Goal: Task Accomplishment & Management: Manage account settings

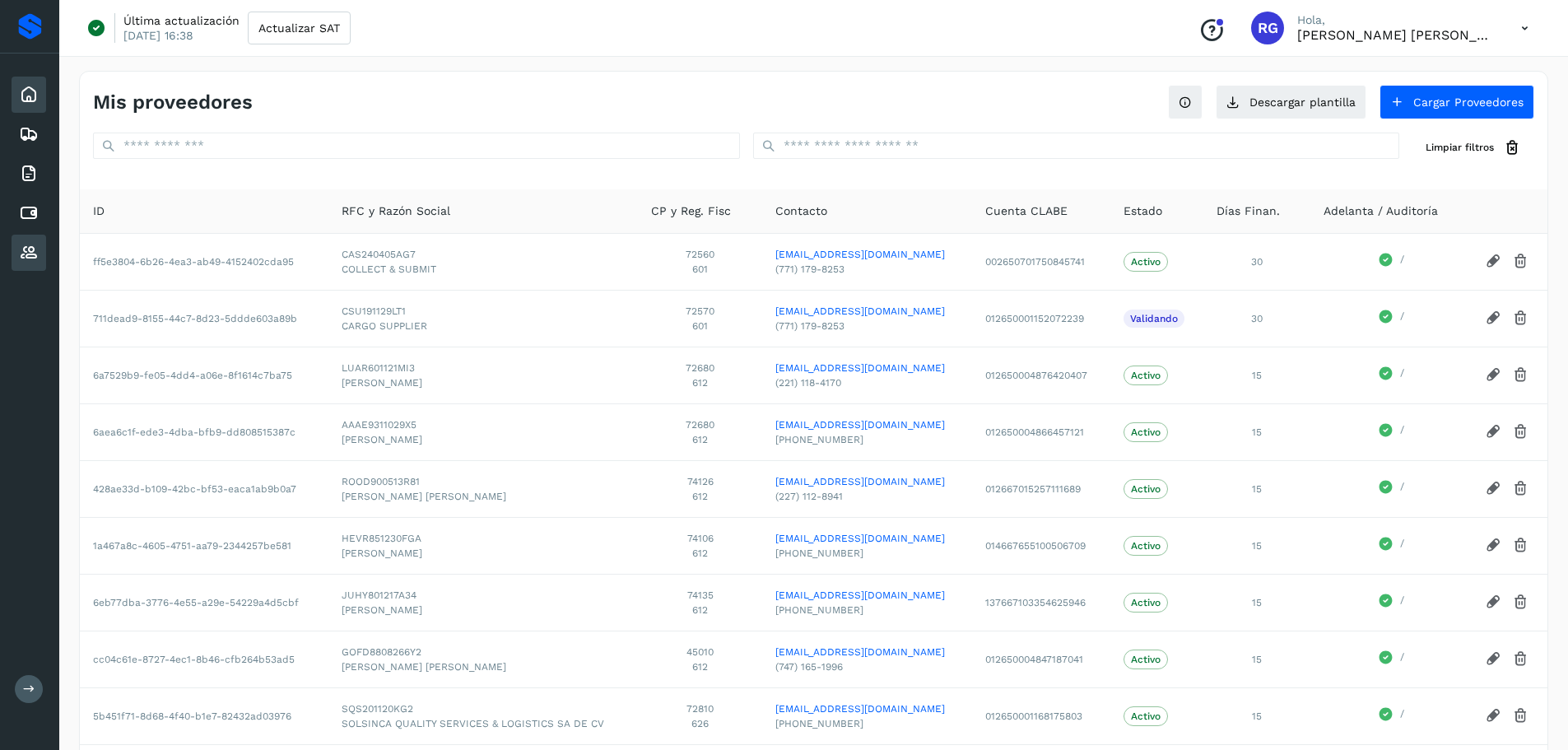
click at [42, 101] on div "Inicio" at bounding box center [29, 94] width 35 height 37
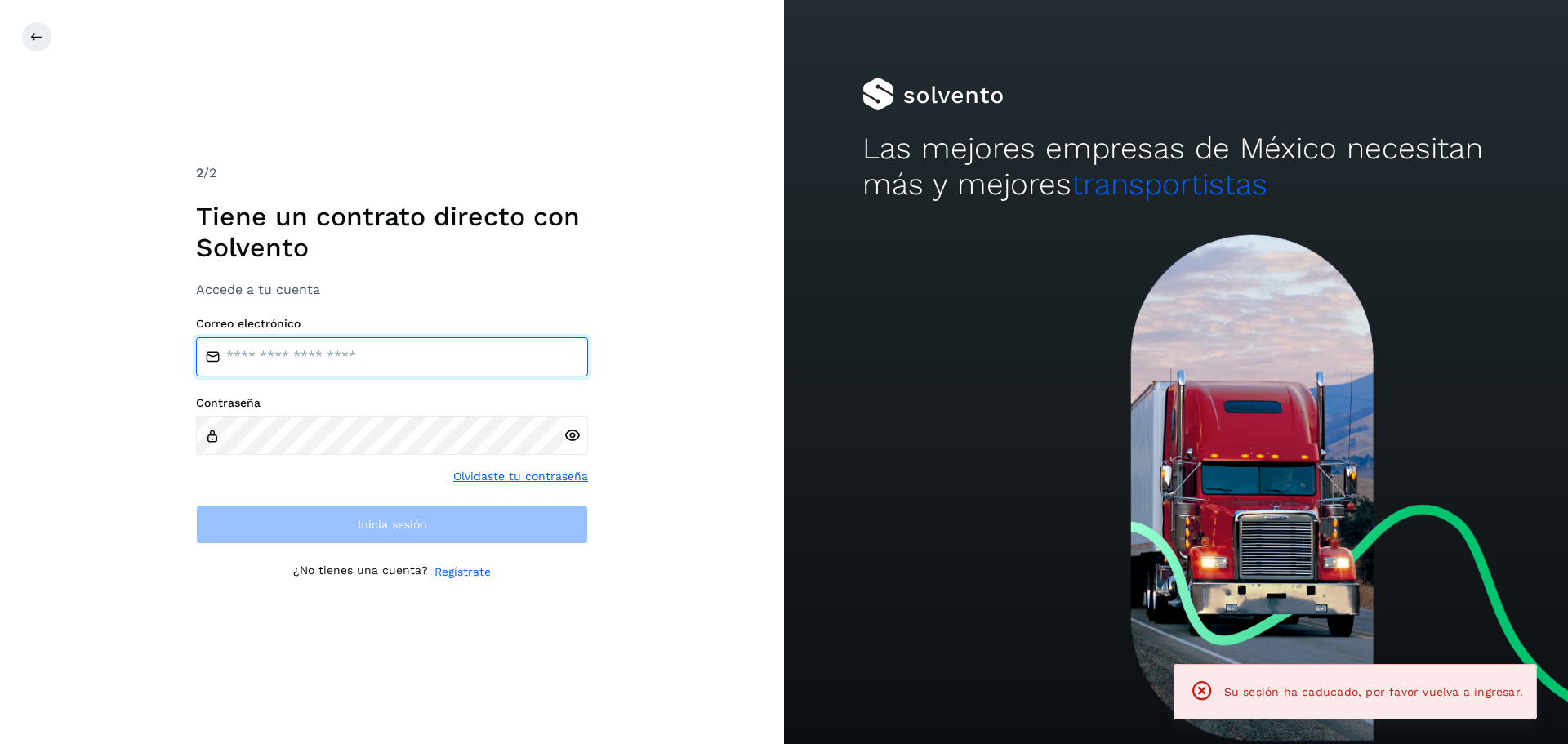
type input "**********"
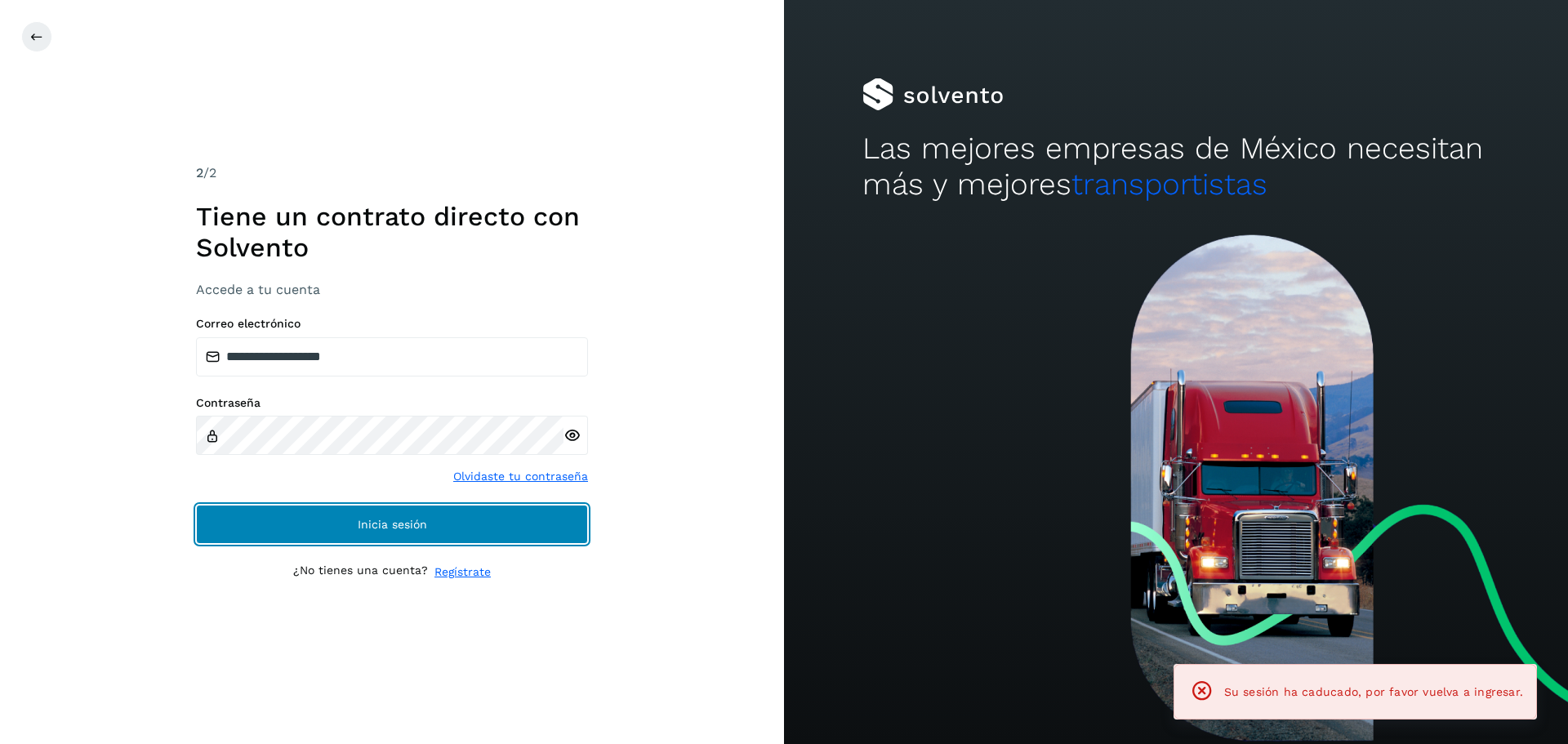
click at [550, 531] on button "Inicia sesión" at bounding box center [392, 524] width 392 height 39
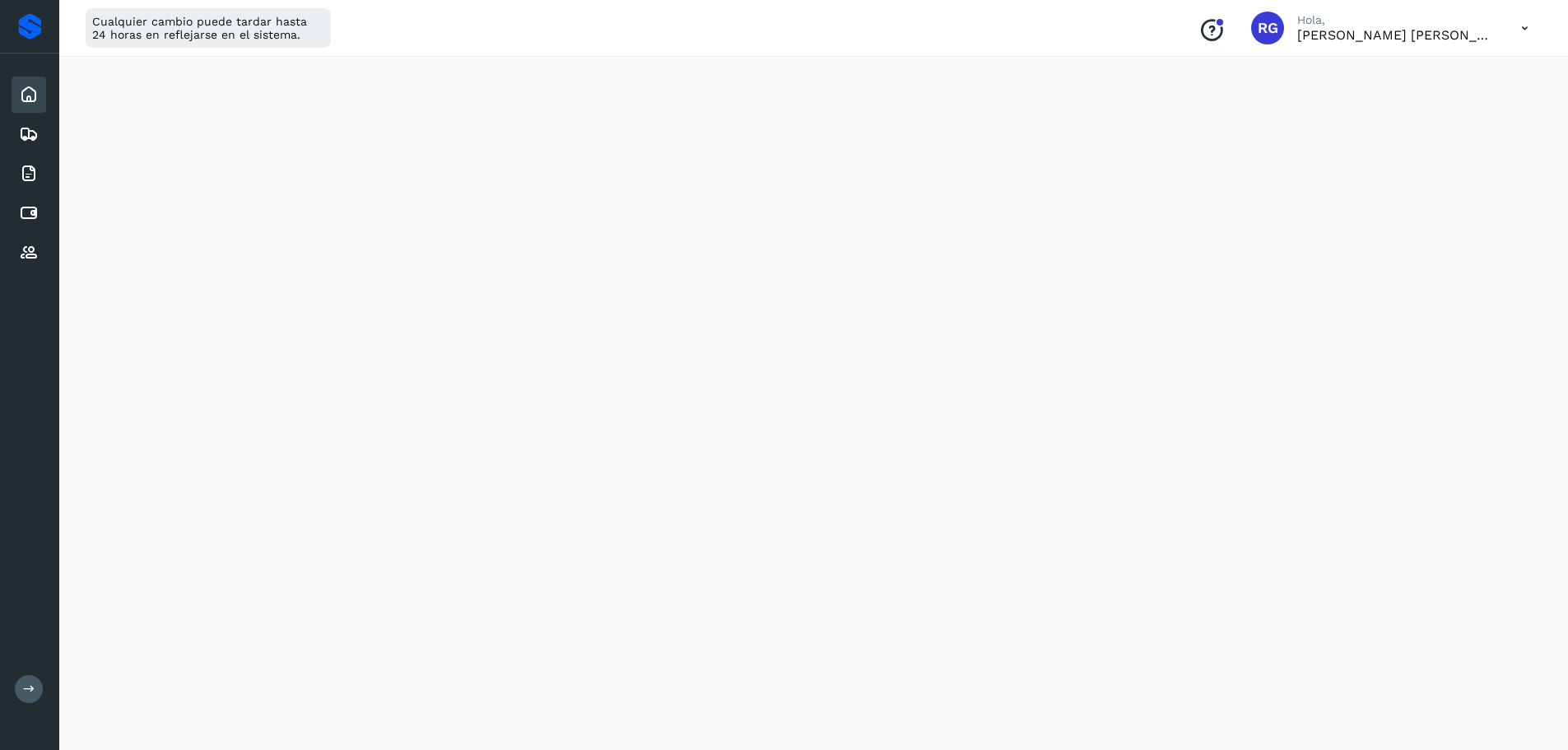
scroll to position [741, 0]
click at [30, 218] on icon at bounding box center [29, 214] width 20 height 20
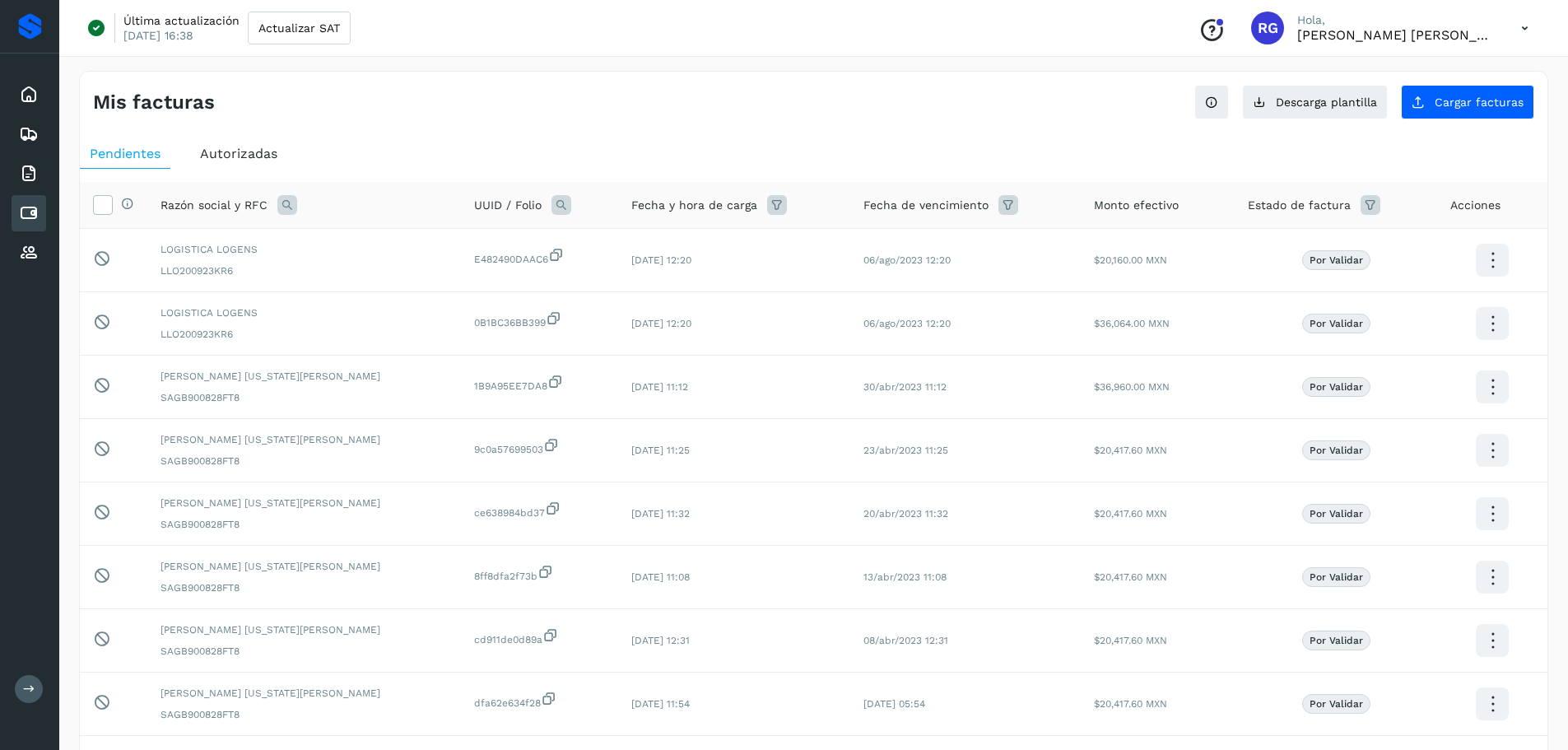
click at [261, 145] on span "Autorizadas" at bounding box center [238, 153] width 77 height 16
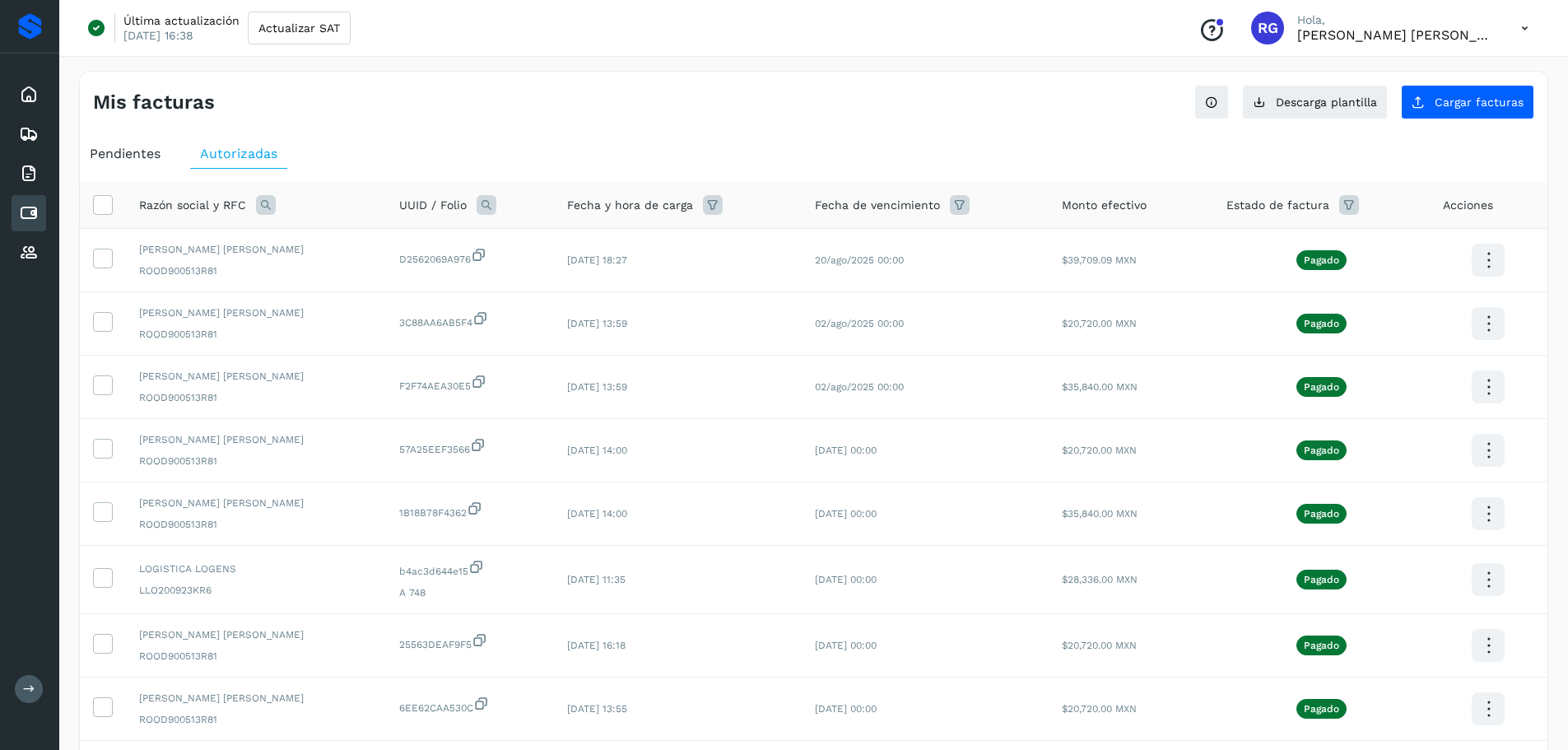
click at [130, 150] on span "Pendientes" at bounding box center [126, 153] width 71 height 16
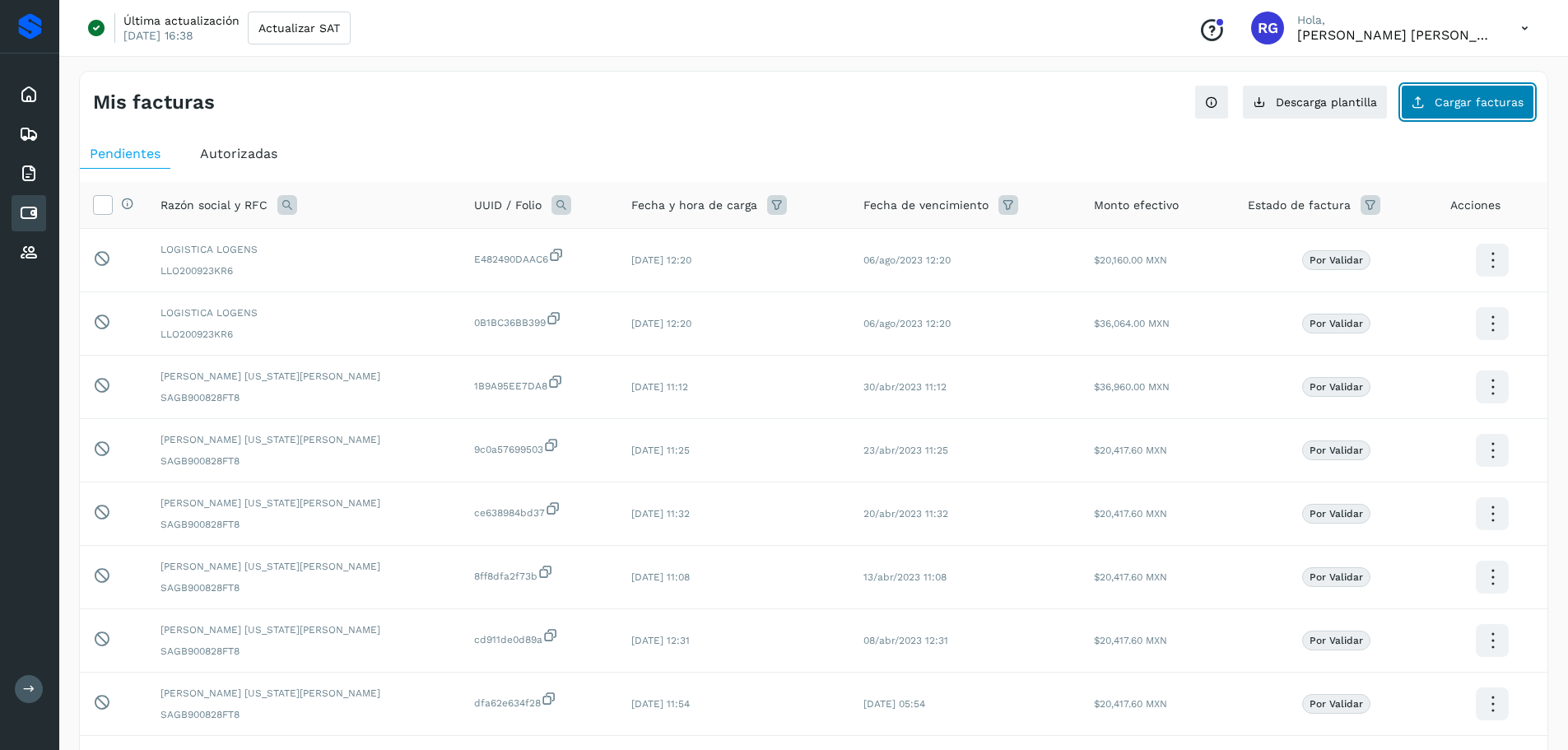
click at [1522, 107] on span "Cargar facturas" at bounding box center [1479, 102] width 89 height 12
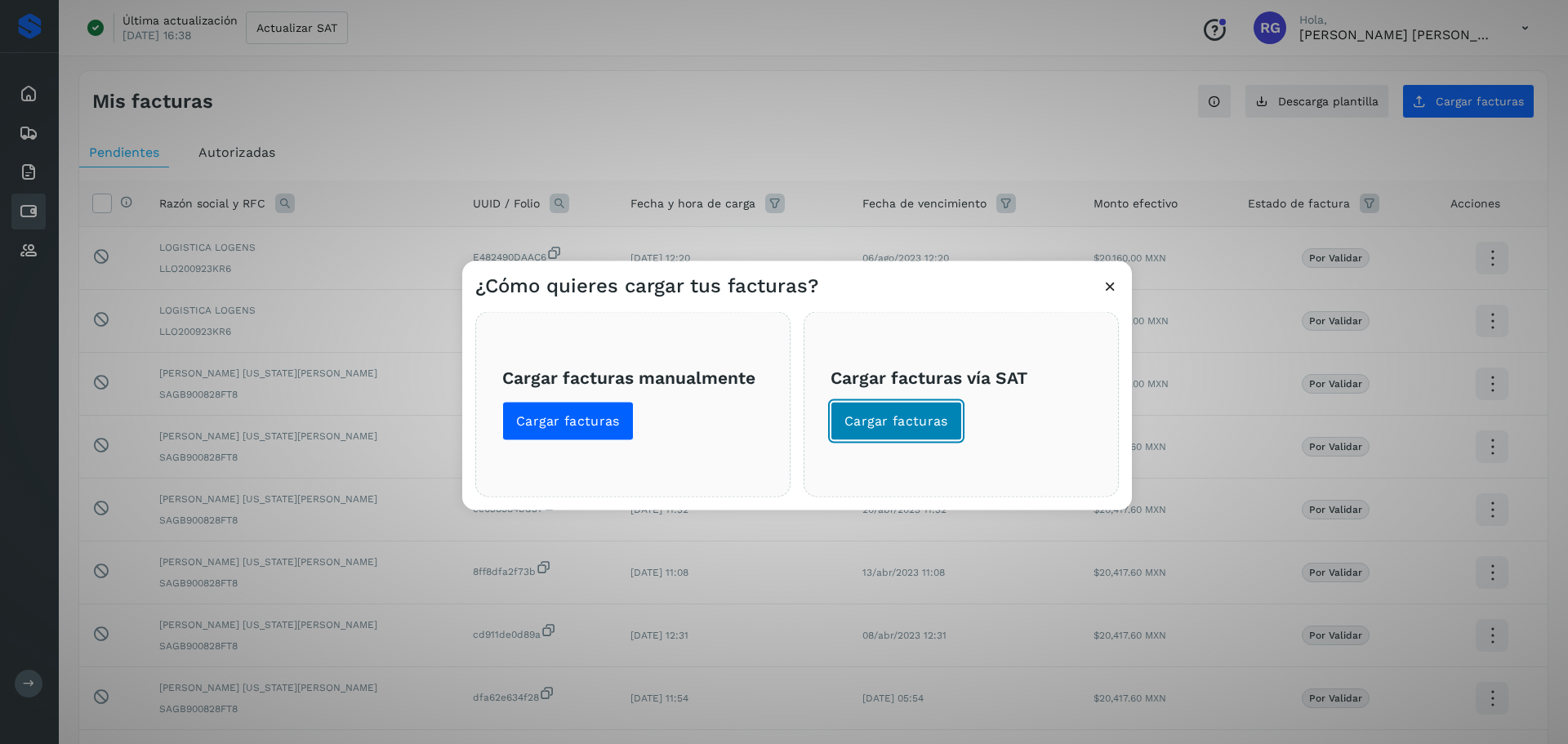
click at [855, 428] on span "Cargar facturas" at bounding box center [896, 420] width 104 height 18
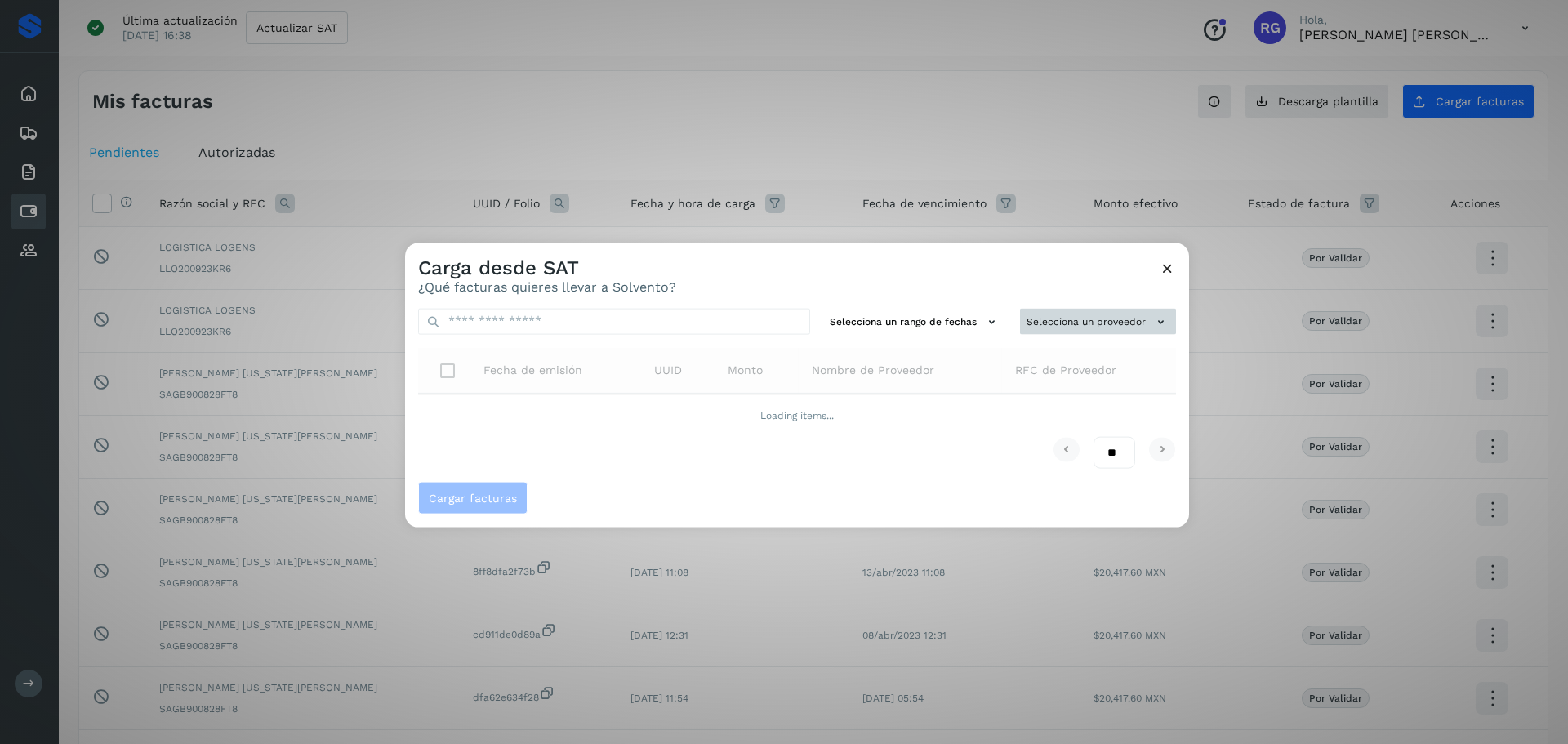
click at [1070, 317] on button "Selecciona un proveedor" at bounding box center [1097, 321] width 156 height 27
click at [1070, 317] on div at bounding box center [1189, 614] width 1568 height 744
click at [1134, 331] on button "Selecciona un proveedor" at bounding box center [1097, 321] width 156 height 27
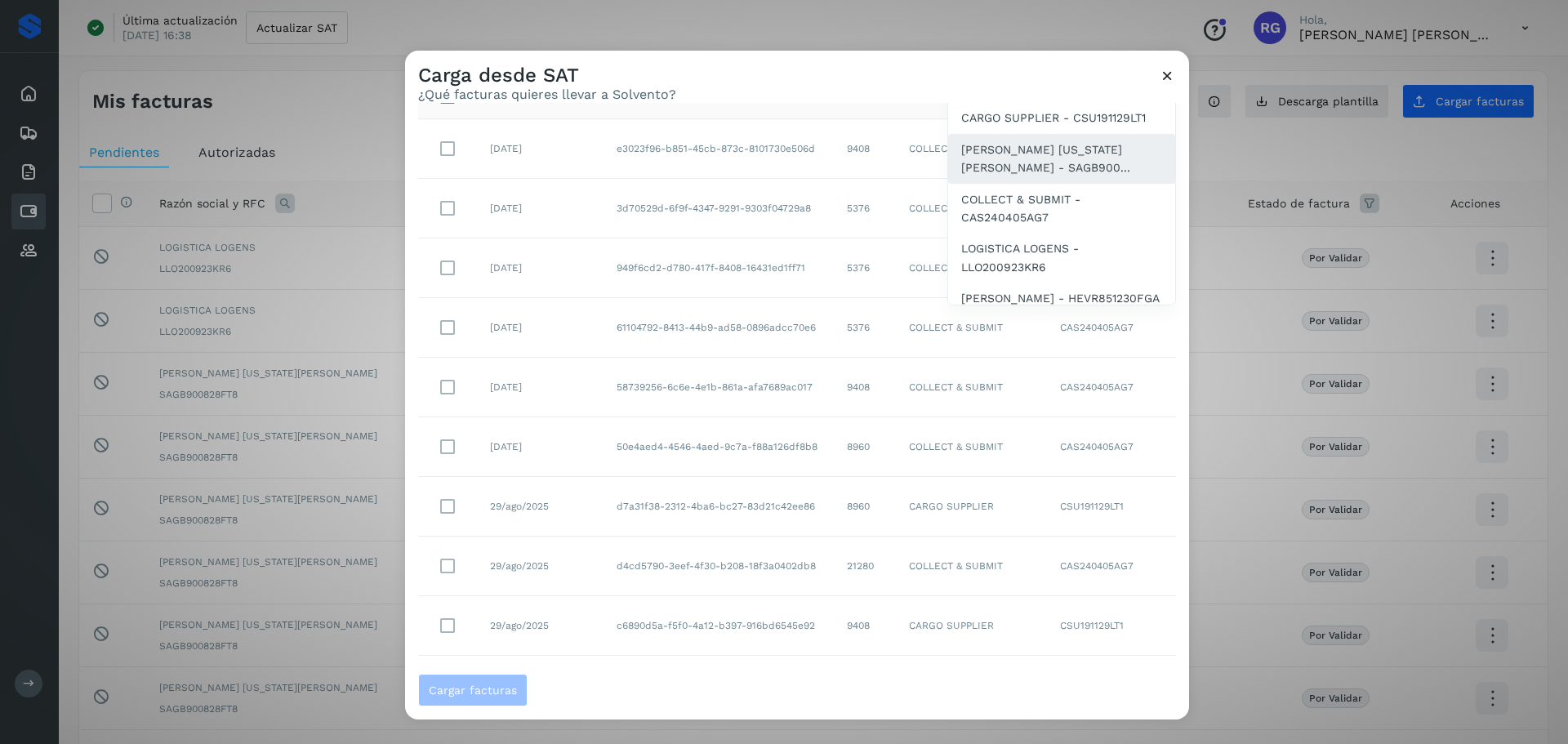
scroll to position [289, 0]
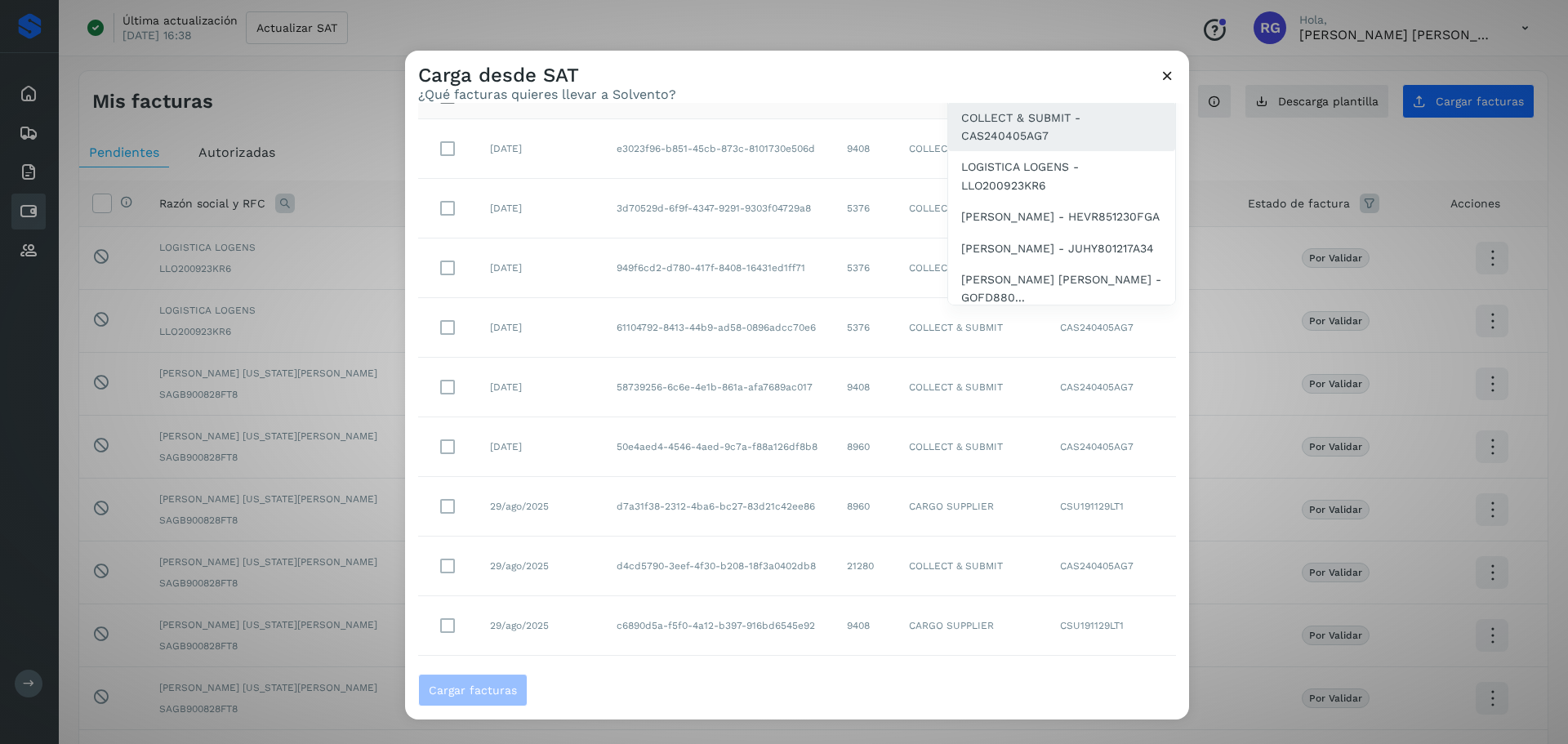
click at [1032, 145] on span "COLLECT & SUBMIT - CAS240405AG7" at bounding box center [1061, 127] width 201 height 36
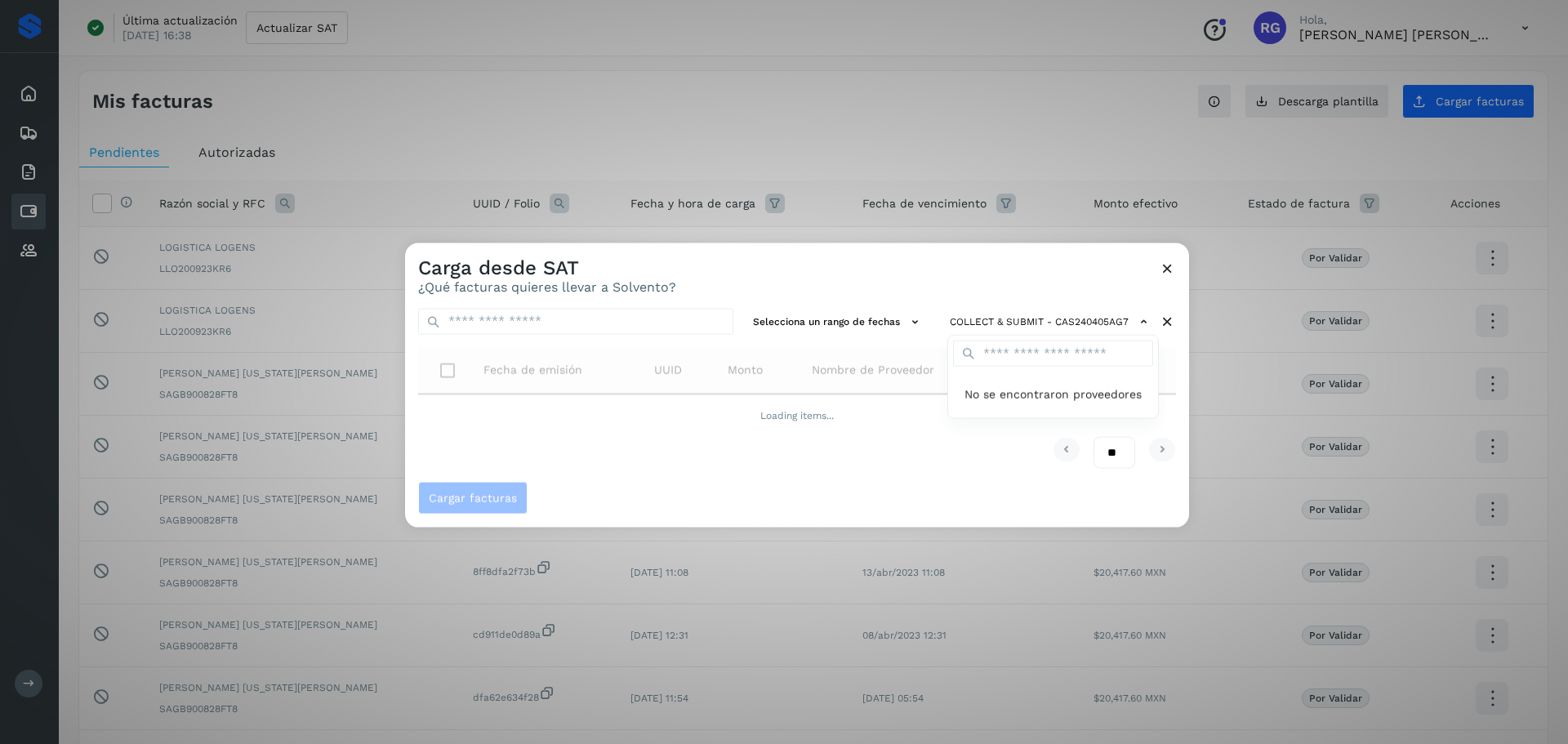
scroll to position [0, 0]
click at [1009, 268] on div at bounding box center [1189, 614] width 1568 height 744
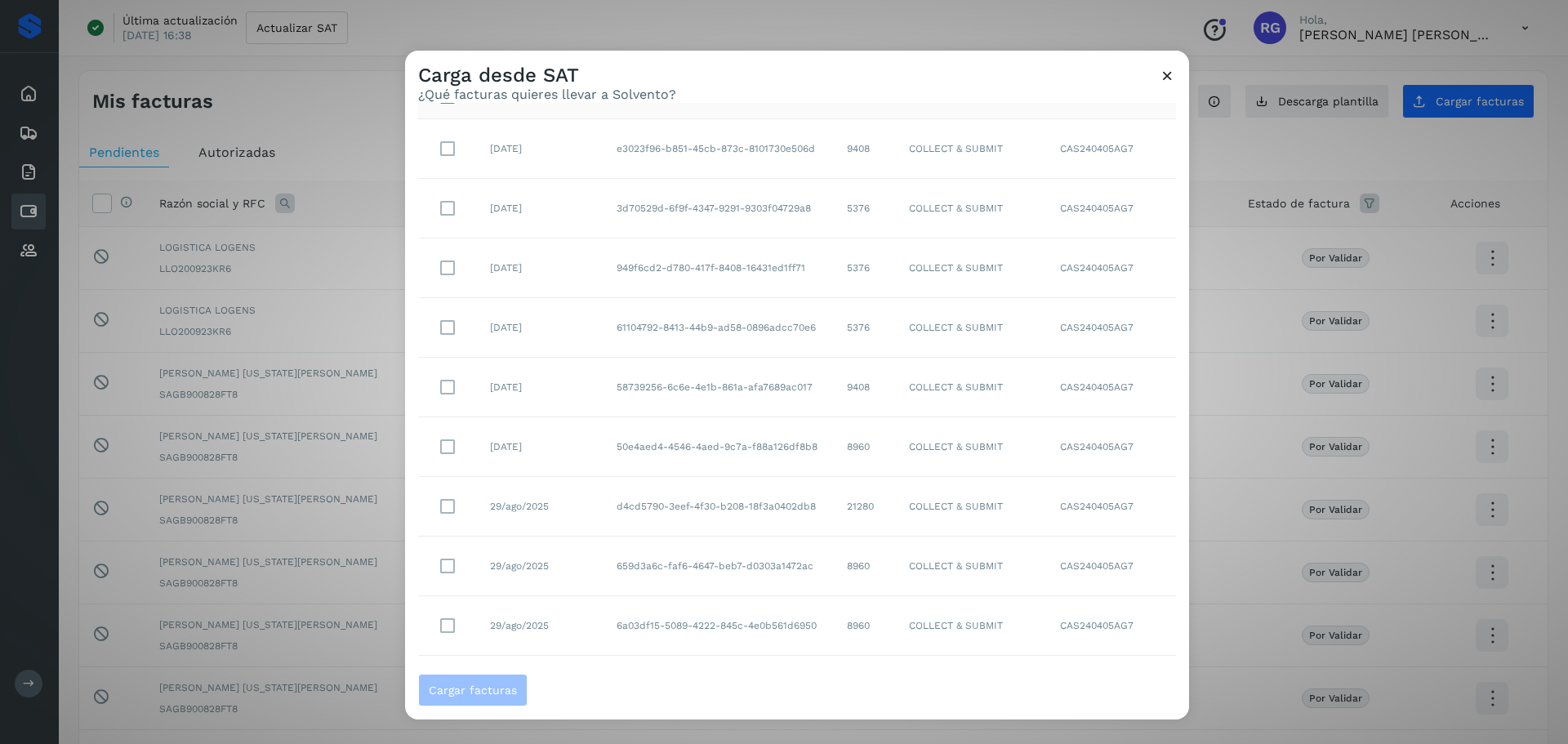
scroll to position [168, 0]
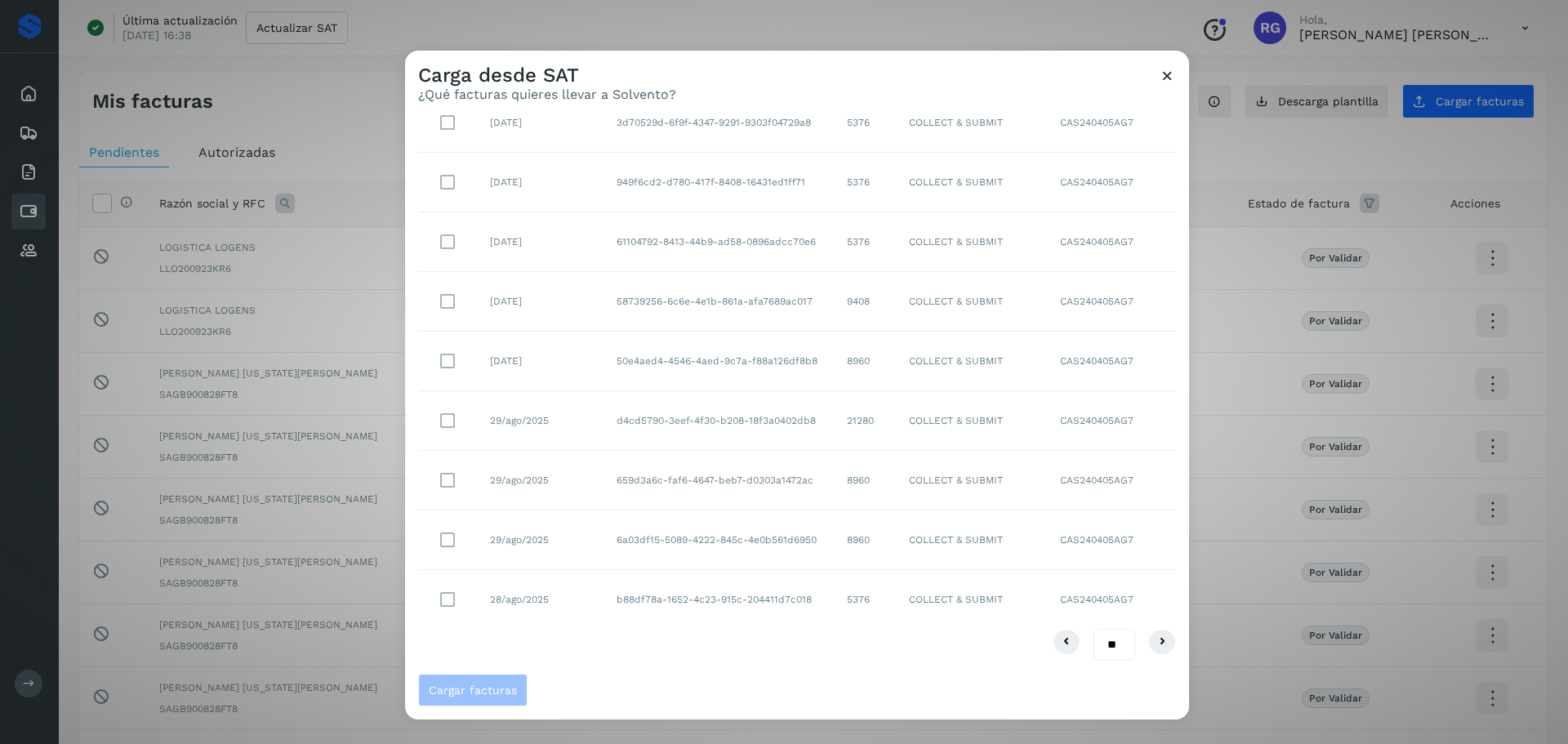
click at [1165, 69] on icon at bounding box center [1167, 75] width 17 height 17
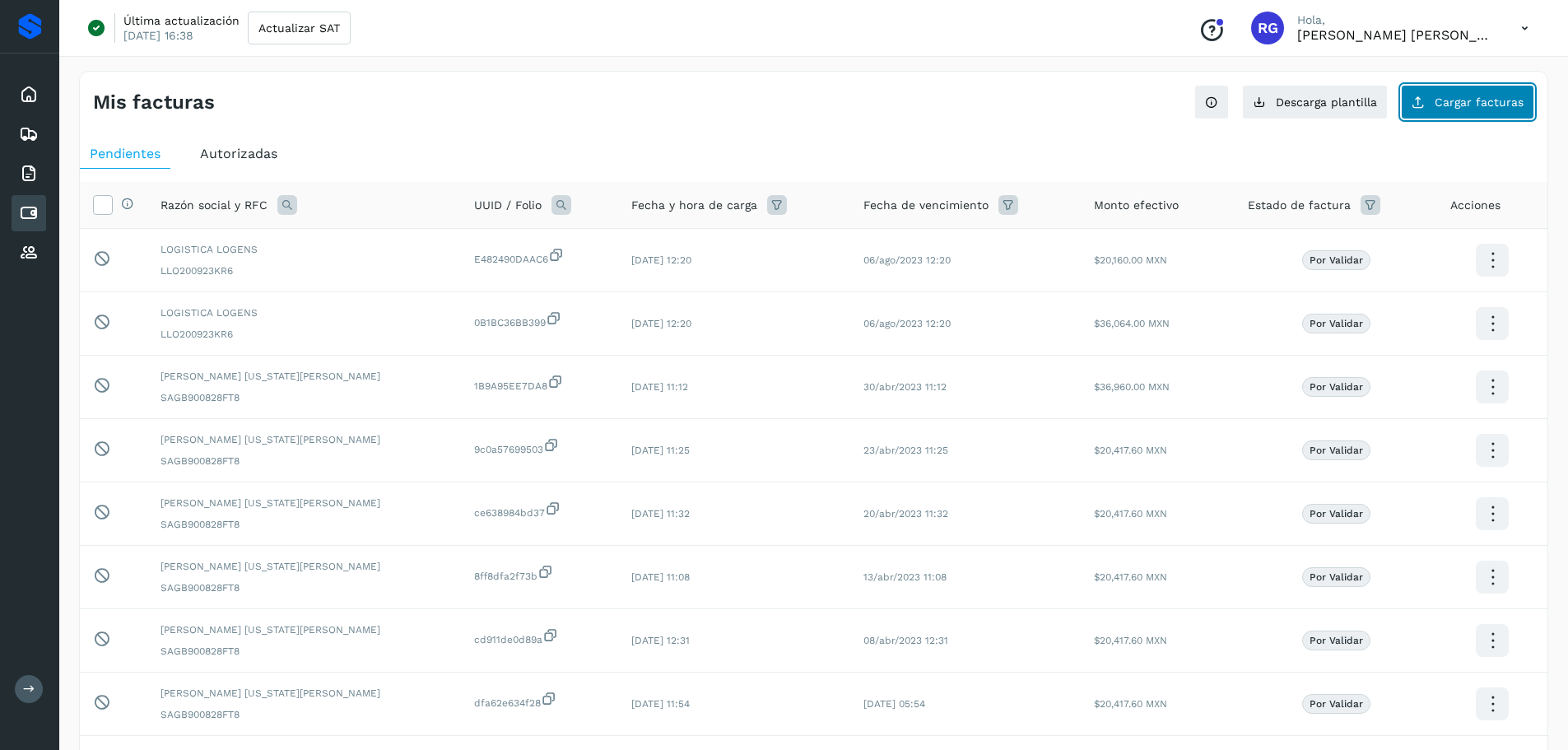
click at [1507, 105] on span "Cargar facturas" at bounding box center [1479, 102] width 89 height 12
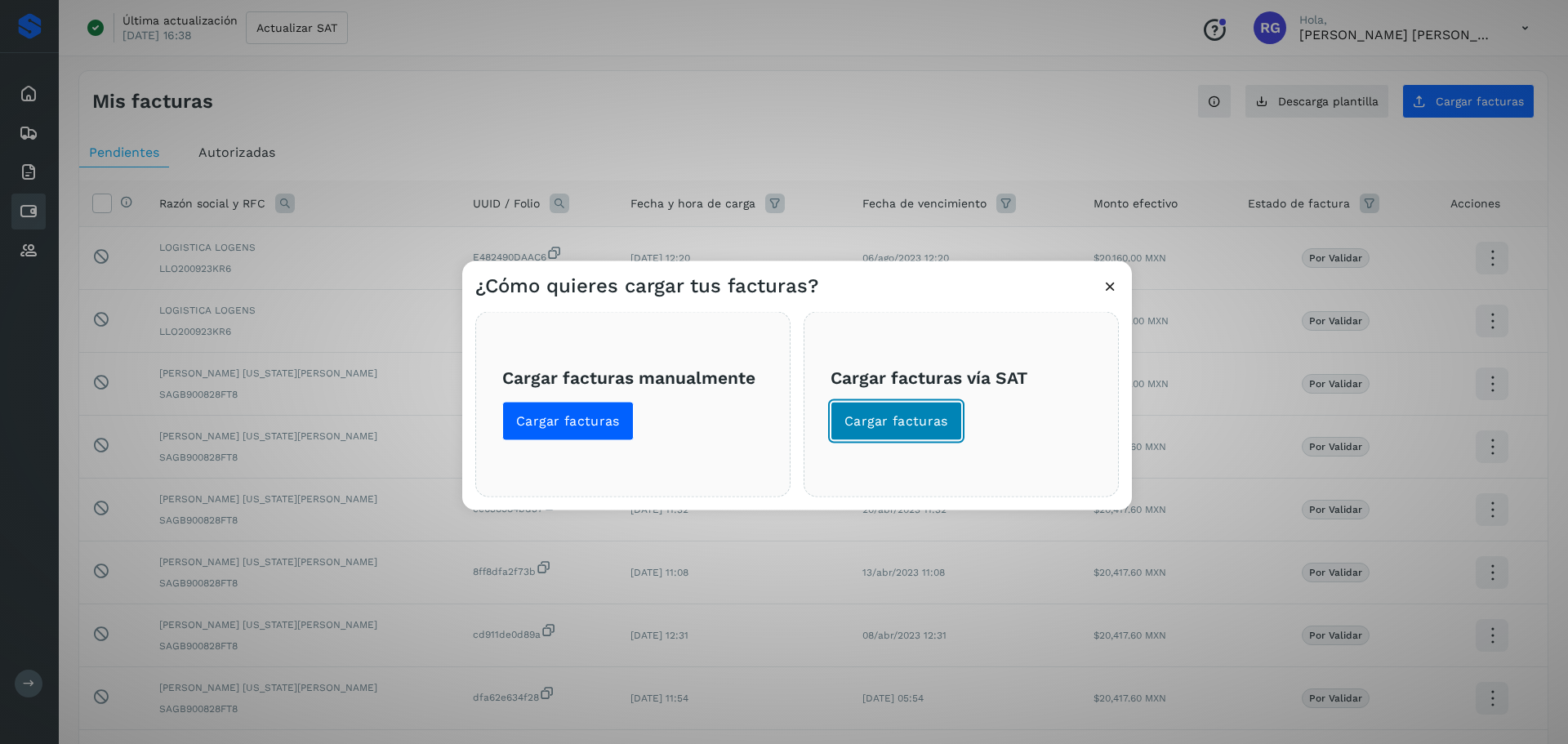
click at [897, 426] on span "Cargar facturas" at bounding box center [896, 420] width 104 height 18
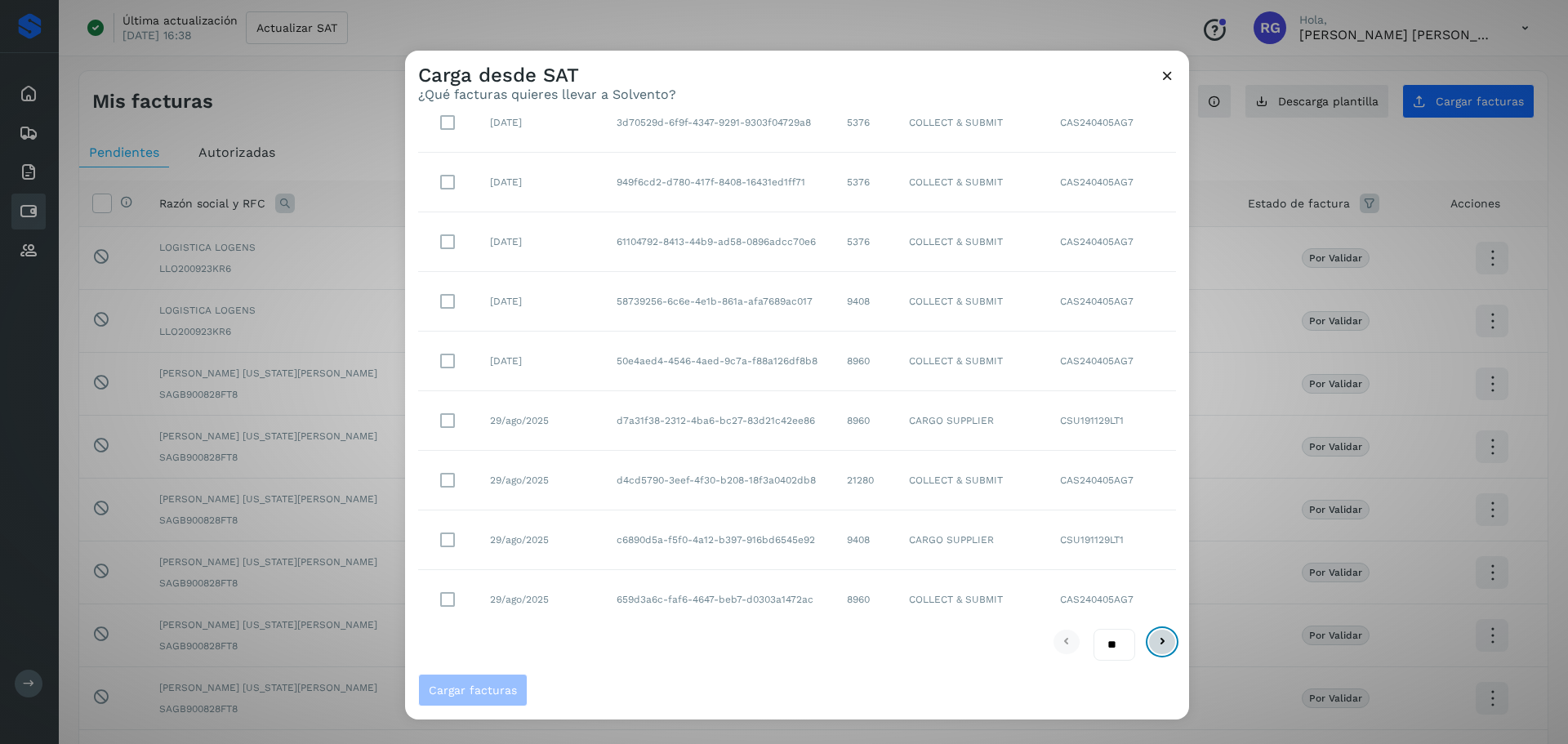
click at [1152, 640] on icon at bounding box center [1162, 642] width 20 height 20
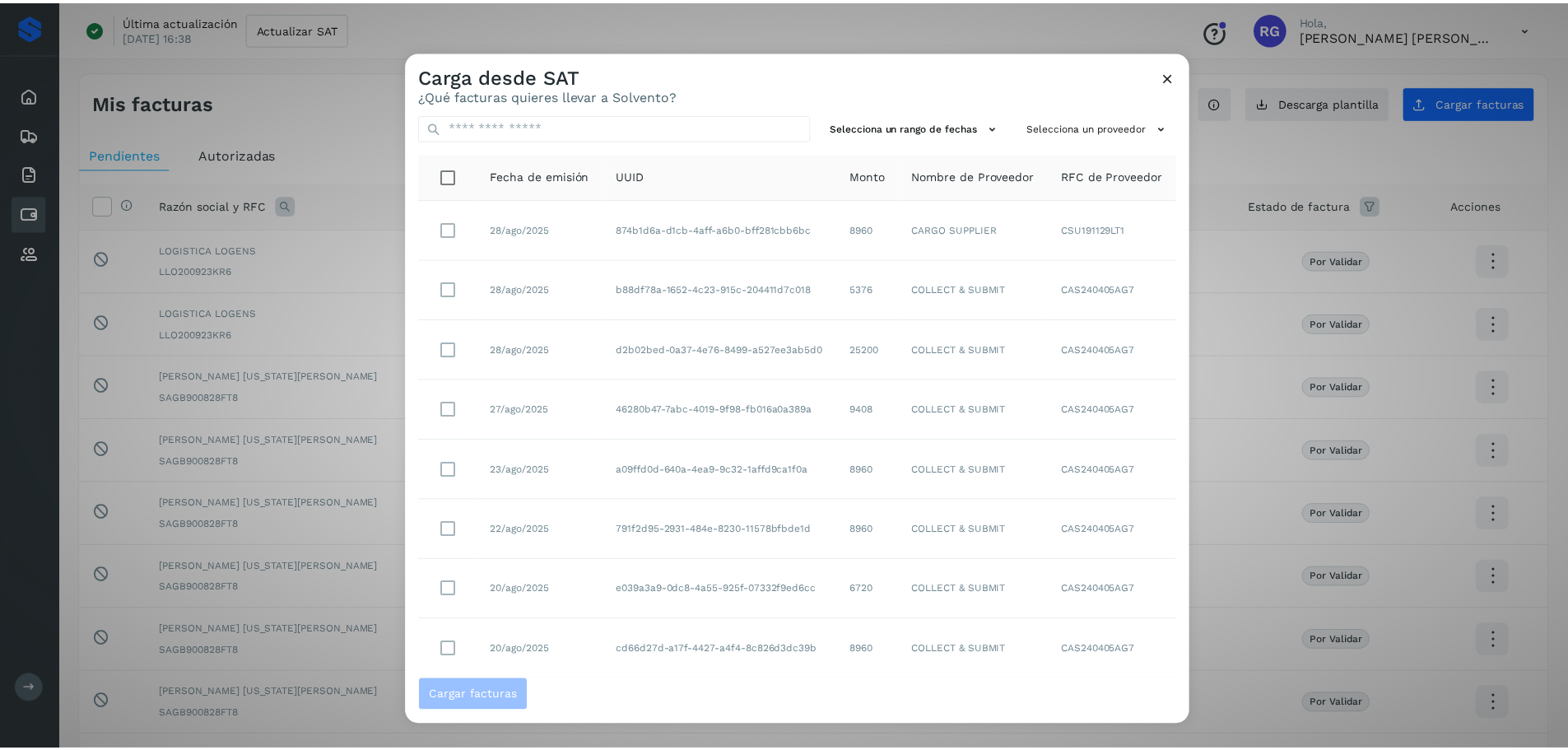
scroll to position [0, 0]
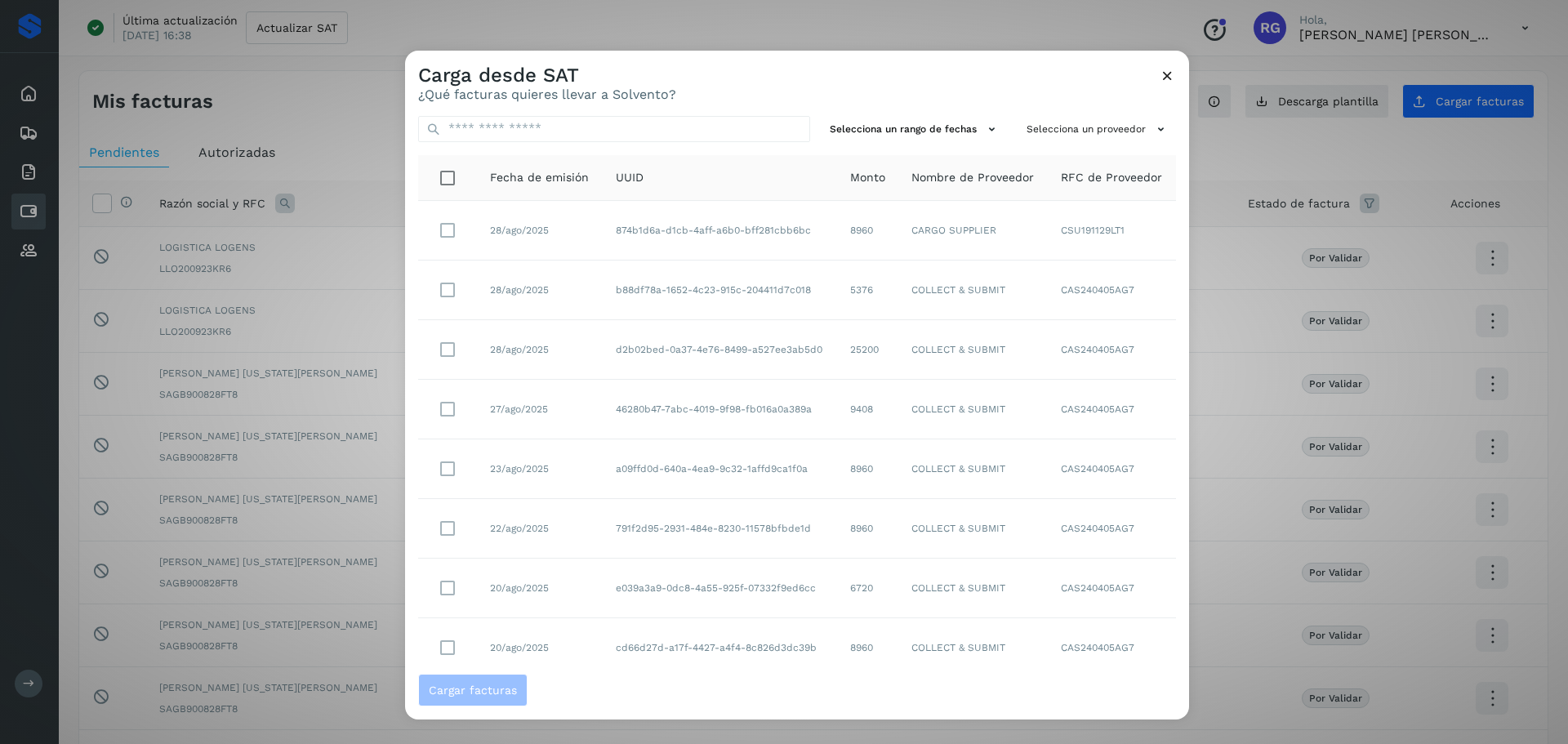
click at [1163, 74] on icon at bounding box center [1167, 75] width 17 height 17
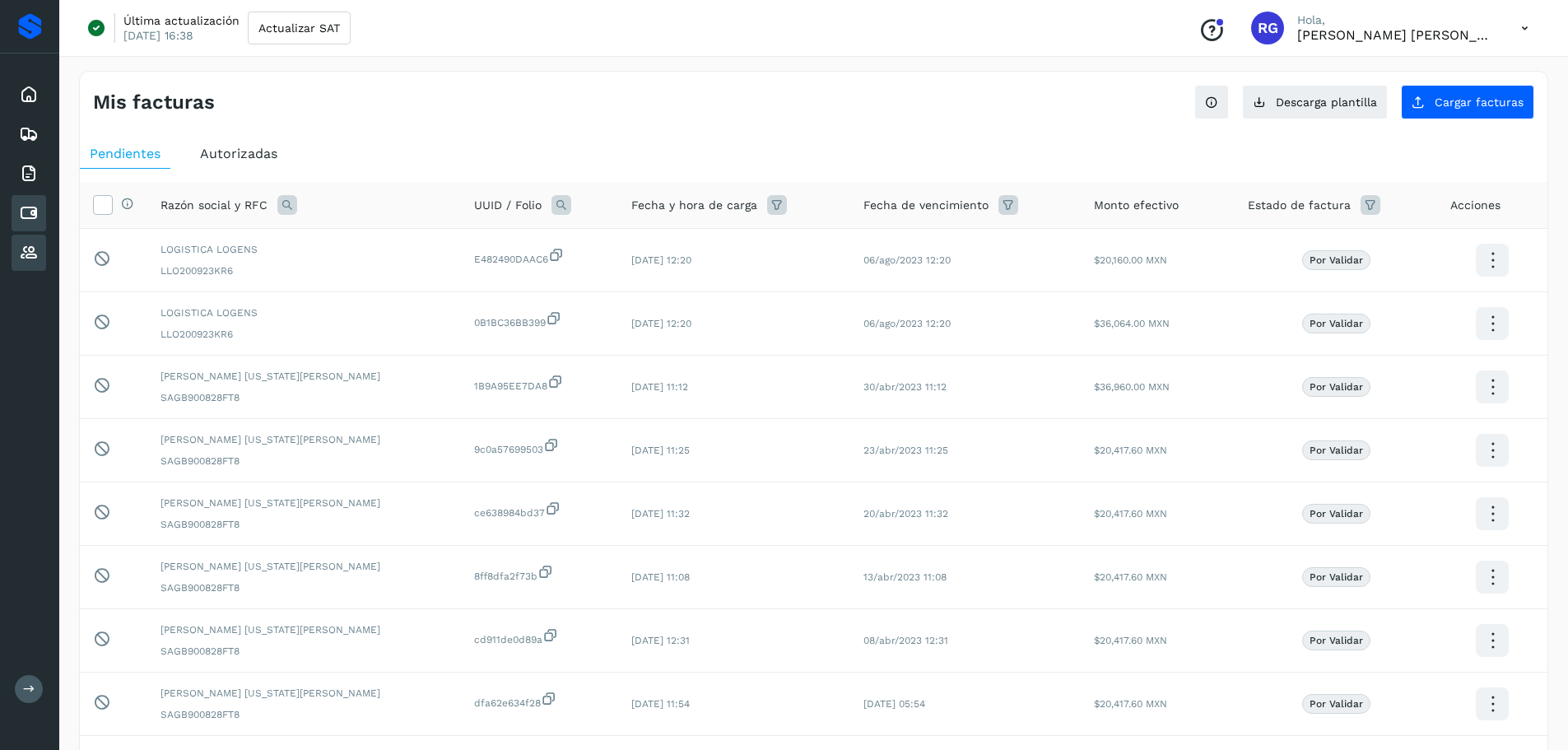
click at [17, 261] on div "Proveedores" at bounding box center [29, 252] width 35 height 37
